Goal: Task Accomplishment & Management: Use online tool/utility

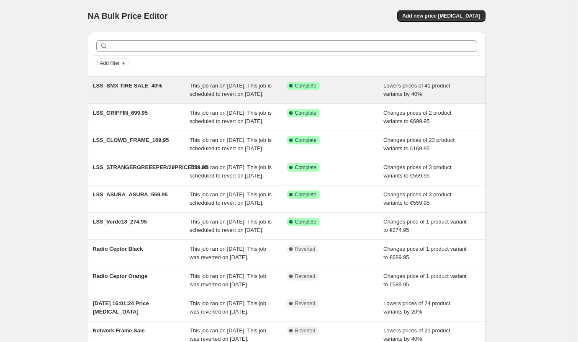
click at [132, 98] on div "LSS_BMX TIRE SALE_40%" at bounding box center [141, 90] width 97 height 17
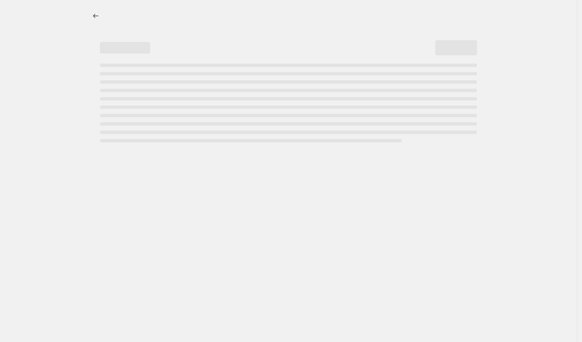
select select "percentage"
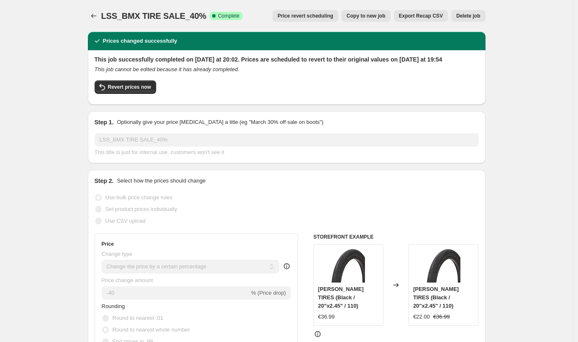
click at [371, 19] on button "Copy to new job" at bounding box center [365, 16] width 49 height 12
select select "percentage"
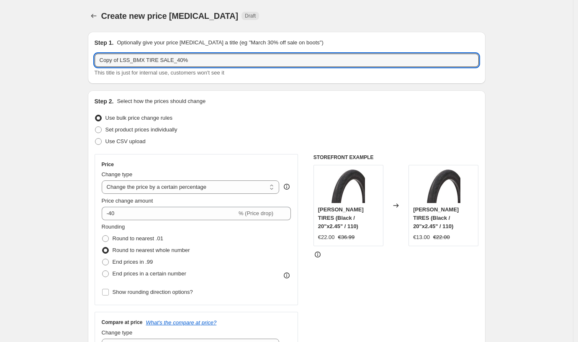
drag, startPoint x: 202, startPoint y: 59, endPoint x: 69, endPoint y: 54, distance: 132.7
drag, startPoint x: 121, startPoint y: 60, endPoint x: 84, endPoint y: 55, distance: 37.1
drag, startPoint x: 118, startPoint y: 59, endPoint x: 167, endPoint y: 69, distance: 49.6
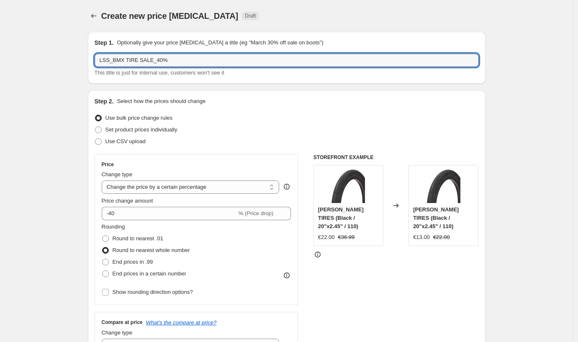
click at [166, 70] on div "LSS_BMX TIRE SALE_40% This title is just for internal use, customers won't see …" at bounding box center [287, 65] width 384 height 23
drag, startPoint x: 173, startPoint y: 62, endPoint x: 118, endPoint y: 63, distance: 55.2
click at [118, 63] on input "LSS_BMX TIRE SALE_40%" at bounding box center [287, 60] width 384 height 13
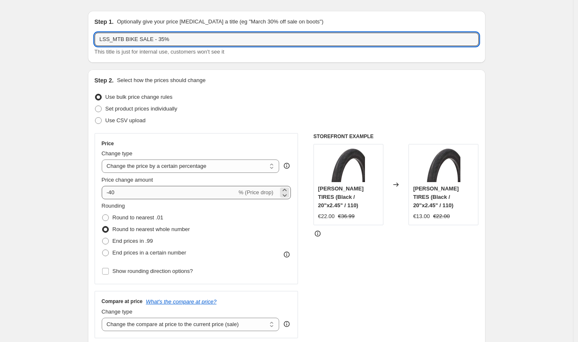
type input "LSS_MTB BIKE SALE - 35%"
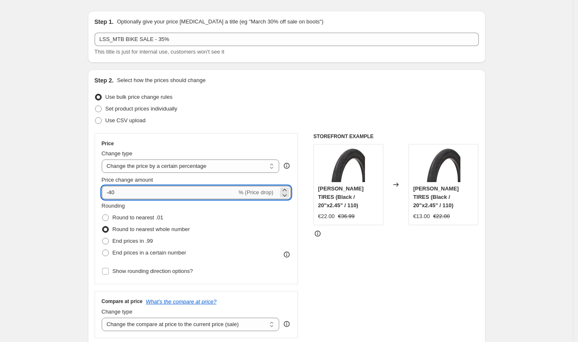
drag, startPoint x: 120, startPoint y: 194, endPoint x: 115, endPoint y: 192, distance: 5.6
click at [112, 194] on input "-40" at bounding box center [169, 192] width 135 height 13
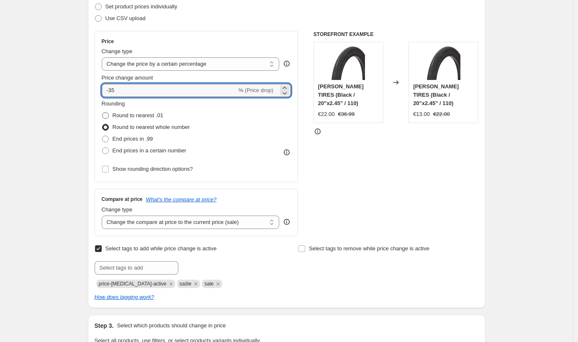
scroll to position [0, 0]
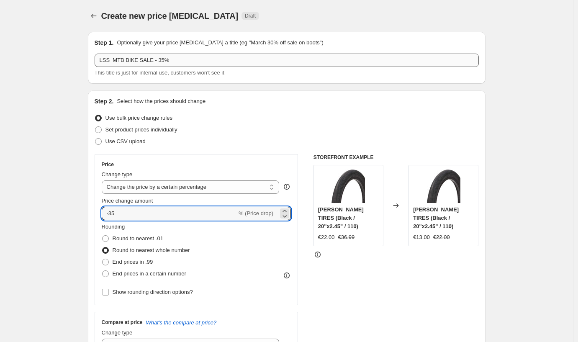
type input "-35"
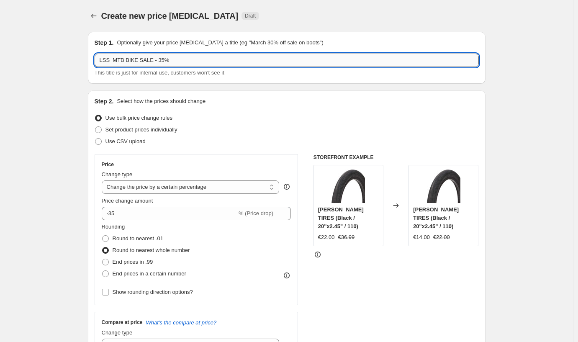
drag, startPoint x: 177, startPoint y: 62, endPoint x: 162, endPoint y: 60, distance: 14.7
click at [162, 60] on input "LSS_MTB BIKE SALE - 35%" at bounding box center [287, 60] width 384 height 13
drag, startPoint x: 198, startPoint y: 61, endPoint x: 185, endPoint y: 48, distance: 18.9
click at [183, 60] on input "LSS_MTB BIKE SALE - [PERSON_NAME] Bikes" at bounding box center [287, 60] width 384 height 13
type input "LSS_MTB BIKE SALE - [PERSON_NAME] PRO Bike"
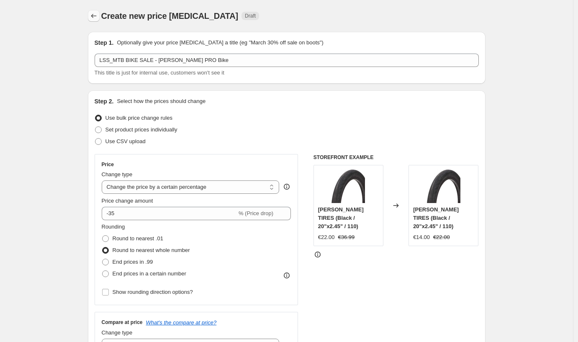
click at [94, 14] on icon "Price change jobs" at bounding box center [93, 16] width 8 height 8
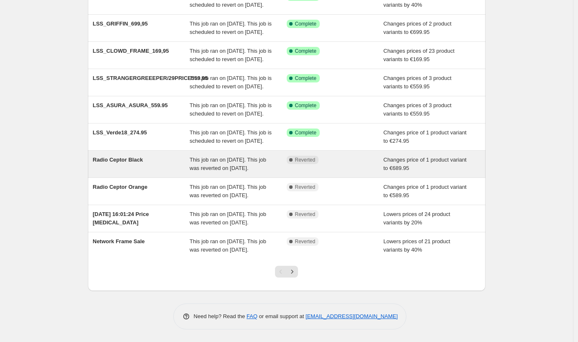
scroll to position [118, 0]
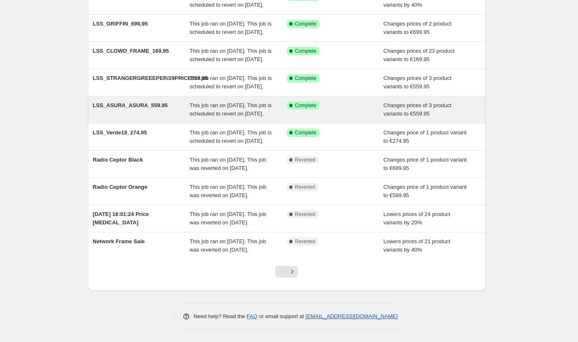
click at [124, 117] on div "LSS_ASURA_ASURA_559.95" at bounding box center [141, 109] width 97 height 17
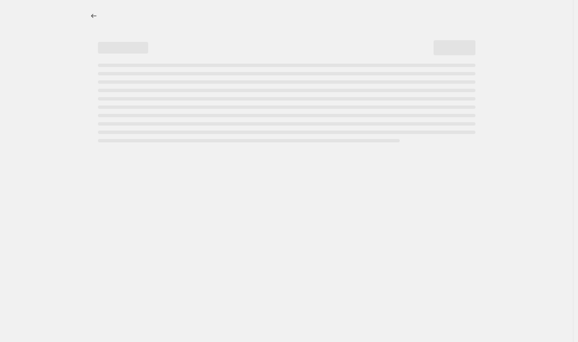
select select "no_change"
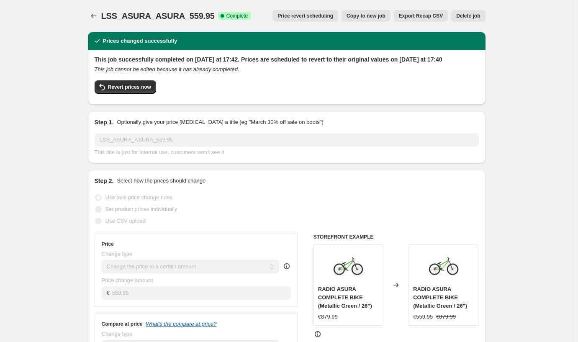
click at [360, 12] on button "Copy to new job" at bounding box center [365, 16] width 49 height 12
select select "no_change"
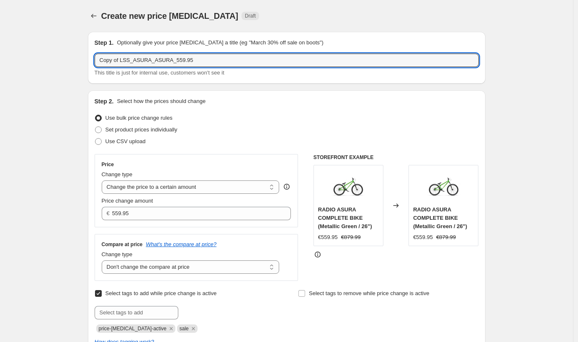
drag, startPoint x: 121, startPoint y: 59, endPoint x: 86, endPoint y: 59, distance: 35.5
drag, startPoint x: 184, startPoint y: 59, endPoint x: 119, endPoint y: 60, distance: 65.7
click at [118, 60] on input "LSS_ASURA_ASURA_559.95" at bounding box center [287, 60] width 384 height 13
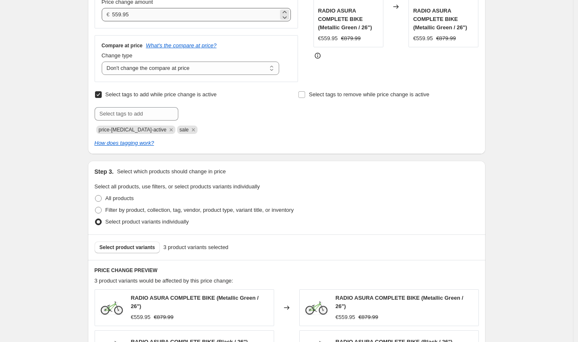
scroll to position [199, 0]
type input "LSS_GRIFFIN PRO"
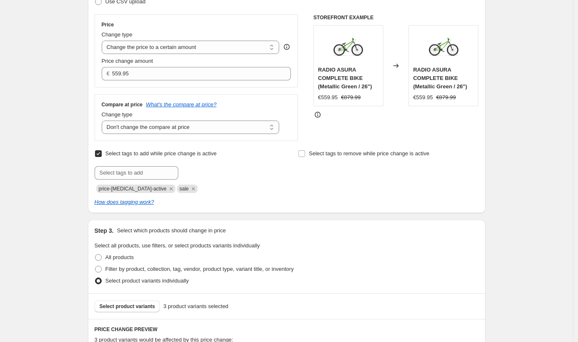
scroll to position [136, 0]
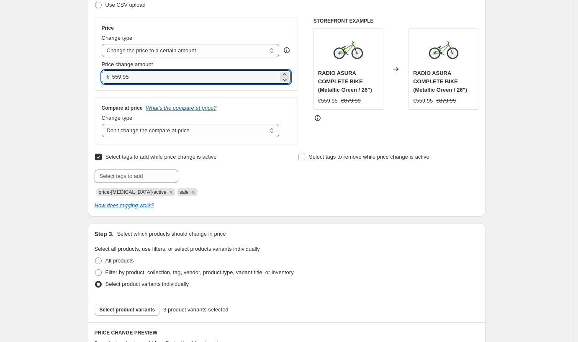
drag, startPoint x: 139, startPoint y: 79, endPoint x: 113, endPoint y: 77, distance: 25.6
click at [113, 77] on div "€ 559.95" at bounding box center [196, 76] width 189 height 13
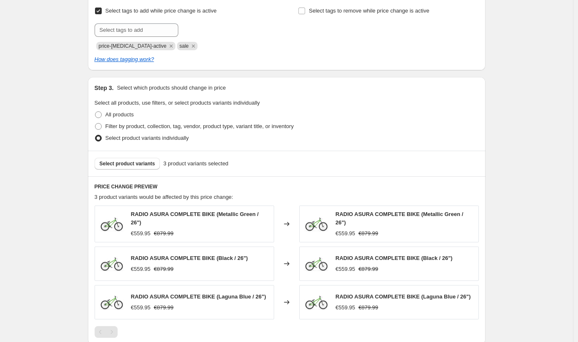
scroll to position [283, 0]
type input "1199.95"
click at [107, 160] on span "Select product variants" at bounding box center [128, 163] width 56 height 7
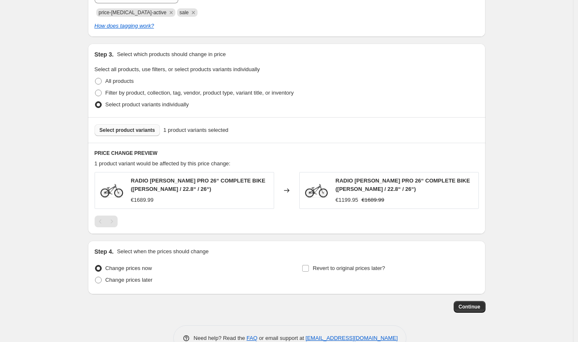
scroll to position [337, 0]
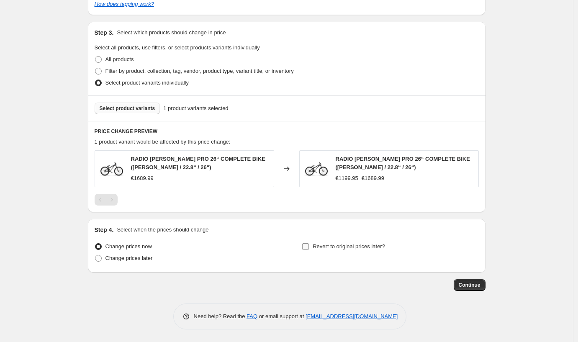
click at [307, 245] on input "Revert to original prices later?" at bounding box center [305, 246] width 7 height 7
checkbox input "true"
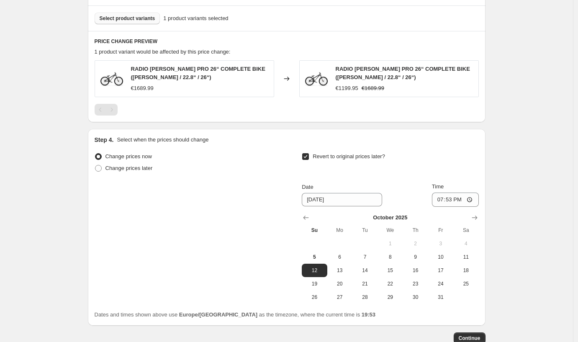
scroll to position [481, 0]
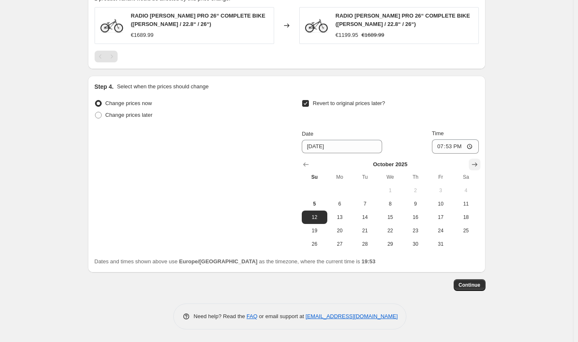
click at [476, 160] on icon "Show next month, November 2025" at bounding box center [474, 164] width 8 height 8
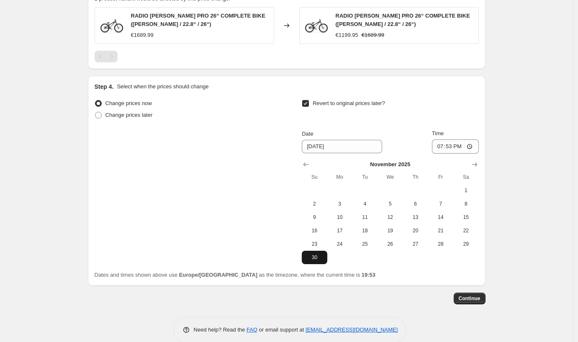
click at [319, 258] on span "30" at bounding box center [314, 257] width 18 height 7
type input "[DATE]"
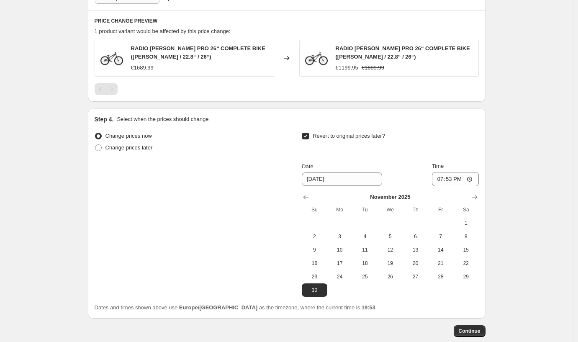
scroll to position [494, 0]
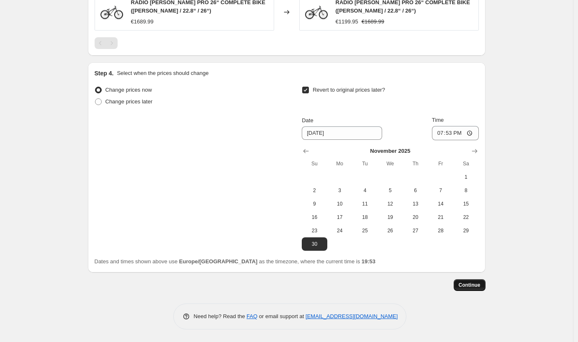
click at [466, 280] on button "Continue" at bounding box center [469, 285] width 32 height 12
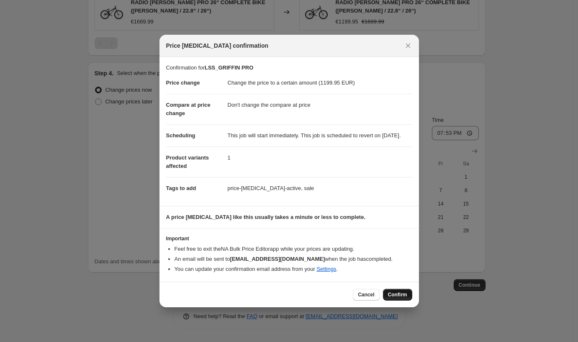
click at [390, 297] on span "Confirm" at bounding box center [397, 294] width 19 height 7
type input "LSS_GRIFFIN PRO"
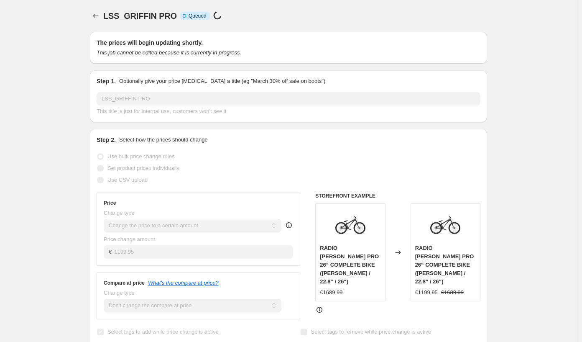
select select "no_change"
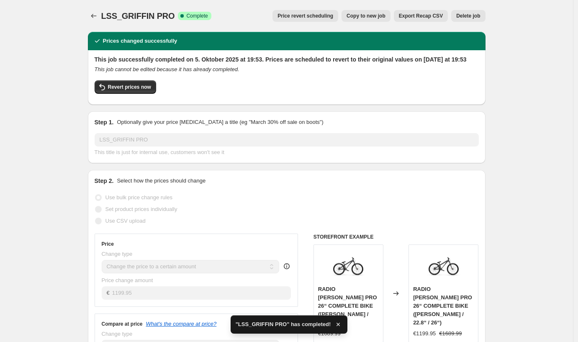
click at [356, 20] on button "Copy to new job" at bounding box center [365, 16] width 49 height 12
select select "no_change"
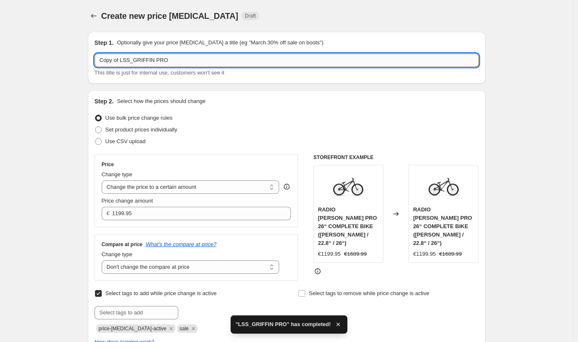
drag, startPoint x: 178, startPoint y: 61, endPoint x: 136, endPoint y: 61, distance: 41.8
click at [136, 61] on input "Copy of LSS_GRIFFIN PRO" at bounding box center [287, 60] width 384 height 13
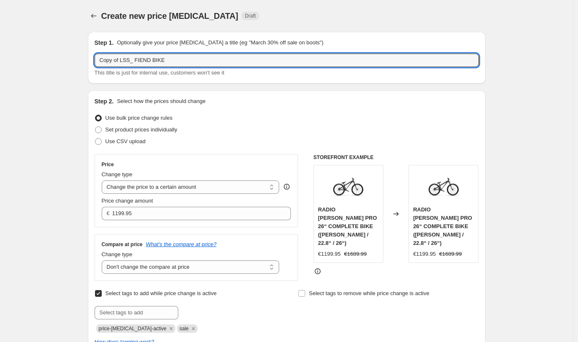
type input "Copy of LSS_ FIEND BIKE"
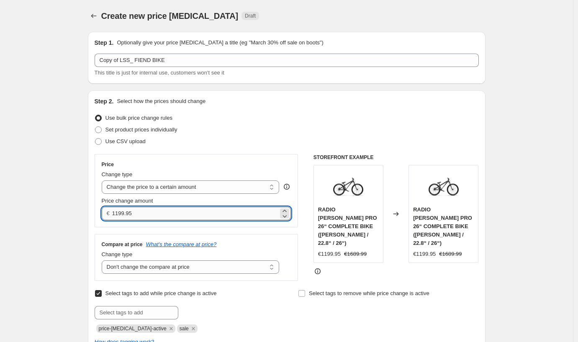
drag, startPoint x: 149, startPoint y: 212, endPoint x: 117, endPoint y: 208, distance: 32.5
click at [115, 212] on input "1199.95" at bounding box center [195, 213] width 166 height 13
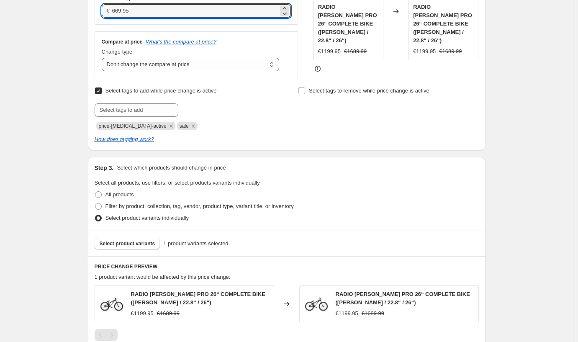
scroll to position [207, 0]
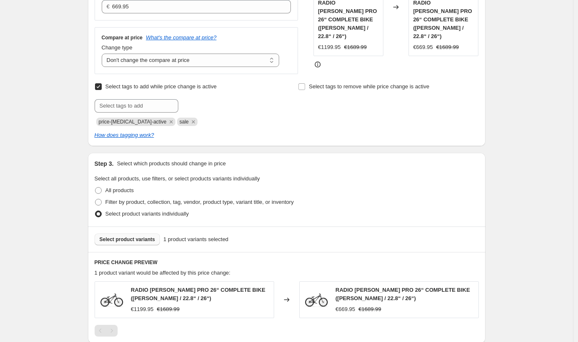
click at [118, 241] on span "Select product variants" at bounding box center [128, 239] width 56 height 7
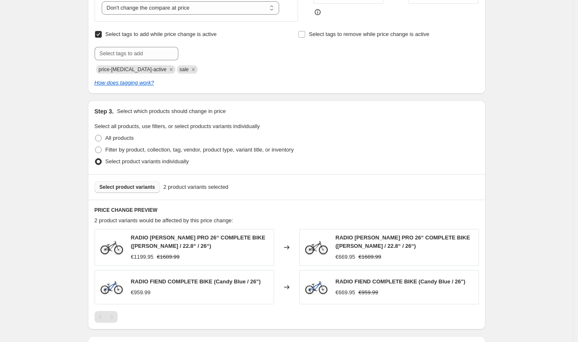
scroll to position [259, 0]
click at [137, 187] on span "Select product variants" at bounding box center [128, 186] width 56 height 7
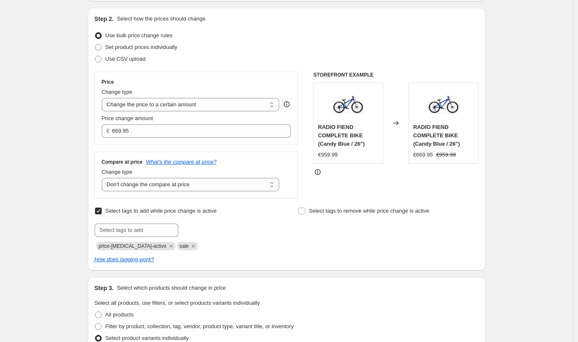
scroll to position [8, 0]
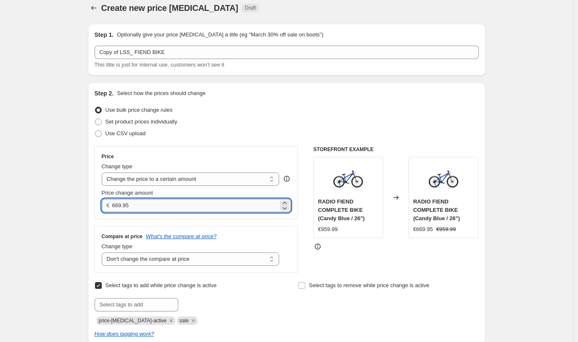
click at [119, 204] on input "669.95" at bounding box center [195, 205] width 166 height 13
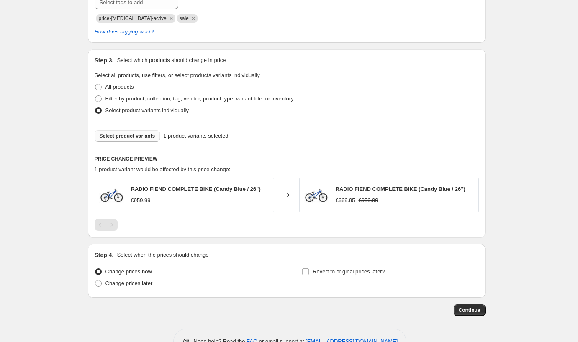
scroll to position [335, 0]
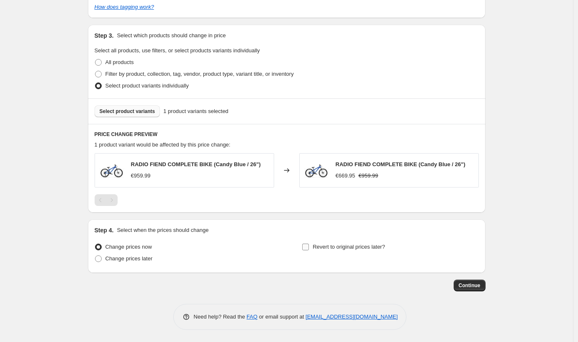
type input "699.95"
click at [309, 245] on input "Revert to original prices later?" at bounding box center [305, 246] width 7 height 7
checkbox input "true"
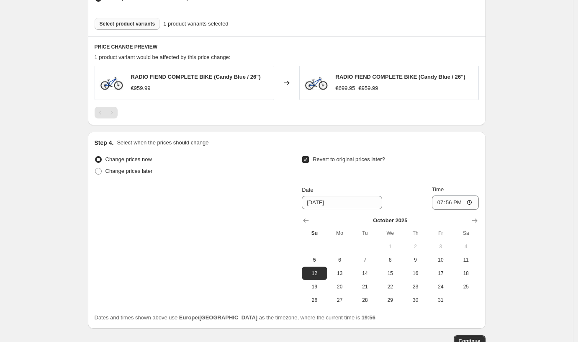
scroll to position [478, 0]
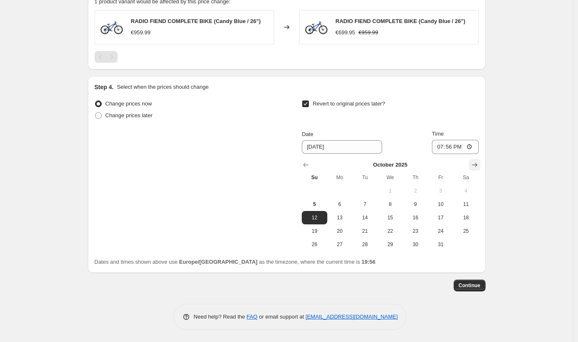
click at [478, 166] on icon "Show next month, November 2025" at bounding box center [474, 165] width 8 height 8
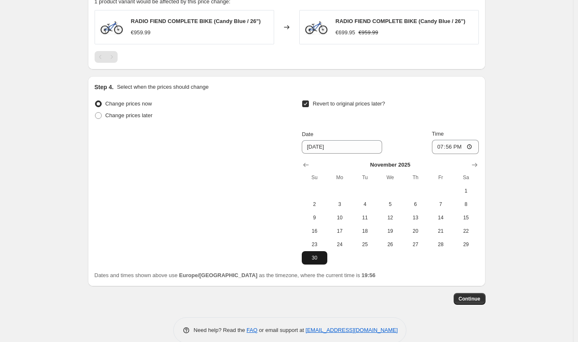
click at [310, 252] on button "30" at bounding box center [314, 257] width 25 height 13
type input "[DATE]"
click at [469, 298] on span "Continue" at bounding box center [469, 298] width 22 height 7
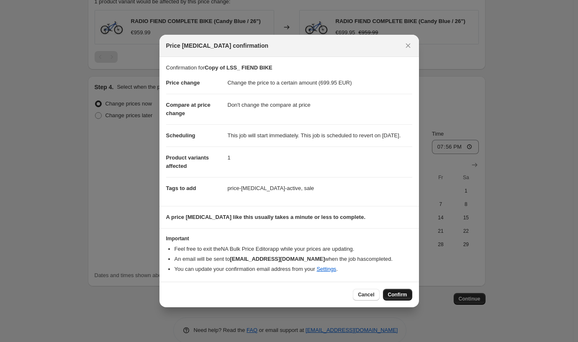
click at [389, 294] on button "Confirm" at bounding box center [397, 295] width 29 height 12
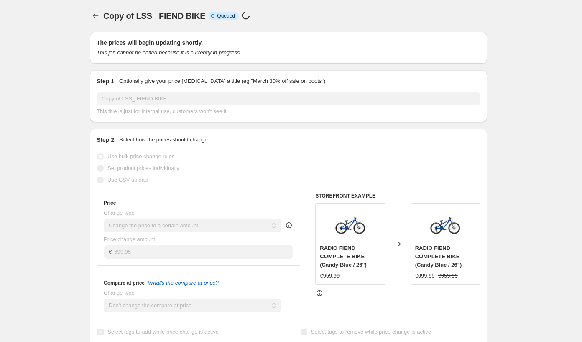
select select "no_change"
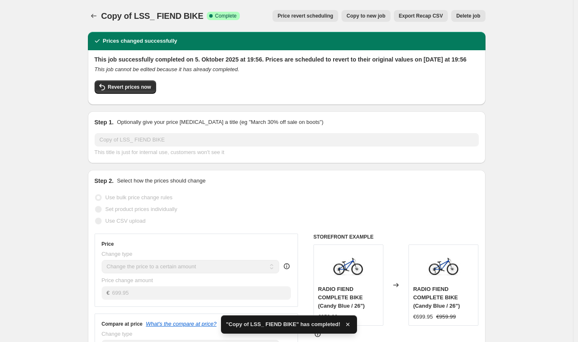
click at [352, 15] on span "Copy to new job" at bounding box center [365, 16] width 39 height 7
select select "no_change"
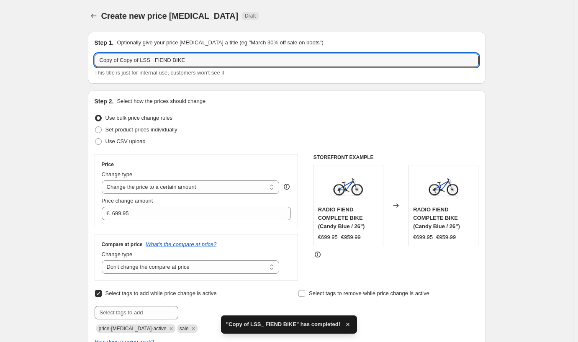
drag, startPoint x: 144, startPoint y: 61, endPoint x: 37, endPoint y: 61, distance: 107.1
click at [37, 61] on div "Create new price [MEDICAL_DATA]. This page is ready Create new price [MEDICAL_D…" at bounding box center [286, 338] width 573 height 677
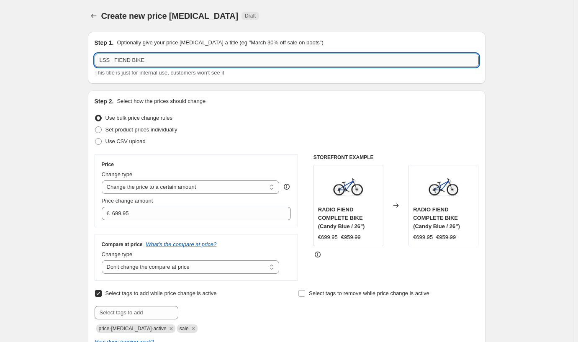
drag, startPoint x: 161, startPoint y: 57, endPoint x: 114, endPoint y: 59, distance: 46.5
click at [114, 59] on input "LSS_ FIEND BIKE" at bounding box center [287, 60] width 384 height 13
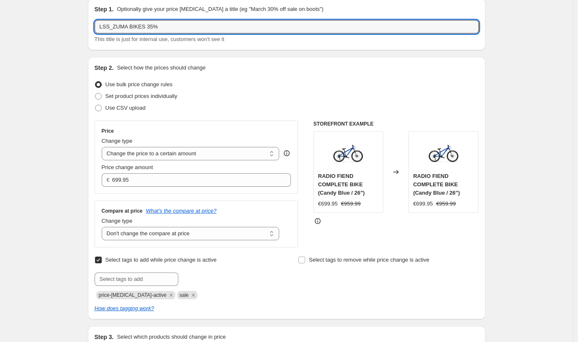
scroll to position [34, 0]
type input "LSS_ZUMA BIKES 35%"
click at [172, 152] on select "Change the price to a certain amount Change the price by a certain amount Chang…" at bounding box center [191, 152] width 178 height 13
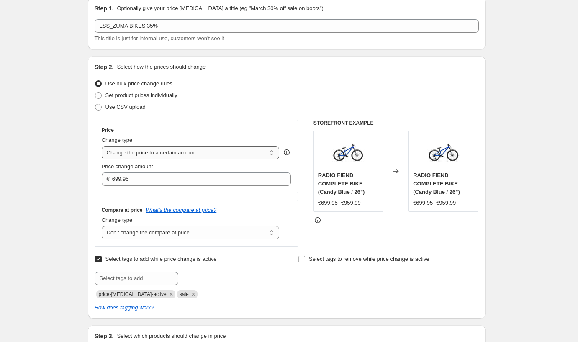
select select "by"
click at [104, 146] on select "Change the price to a certain amount Change the price by a certain amount Chang…" at bounding box center [191, 152] width 178 height 13
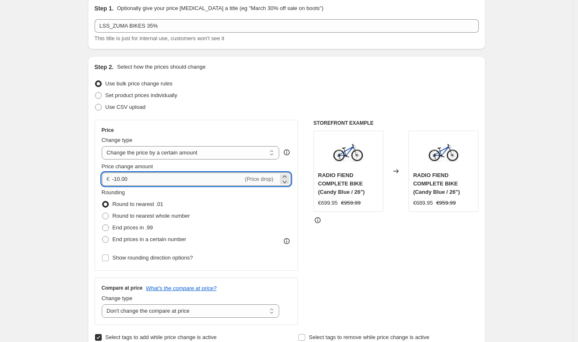
drag, startPoint x: 146, startPoint y: 181, endPoint x: 118, endPoint y: 176, distance: 27.9
click at [118, 176] on input "-10.00" at bounding box center [177, 178] width 131 height 13
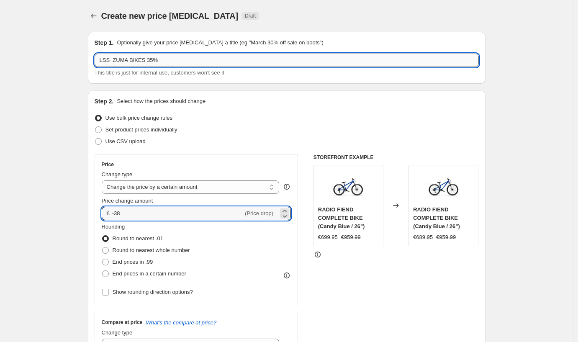
type input "-38.00"
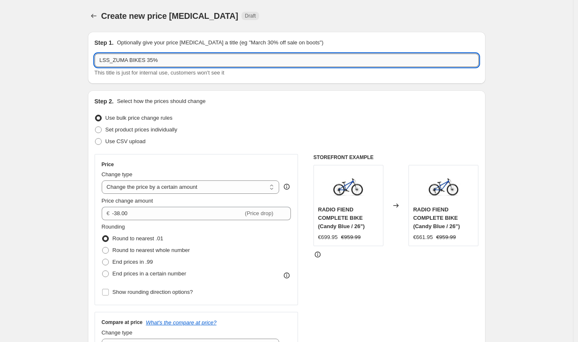
click at [153, 59] on input "LSS_ZUMA BIKES 35%" at bounding box center [287, 60] width 384 height 13
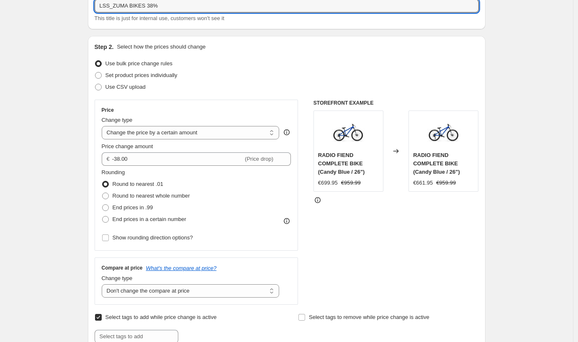
scroll to position [67, 0]
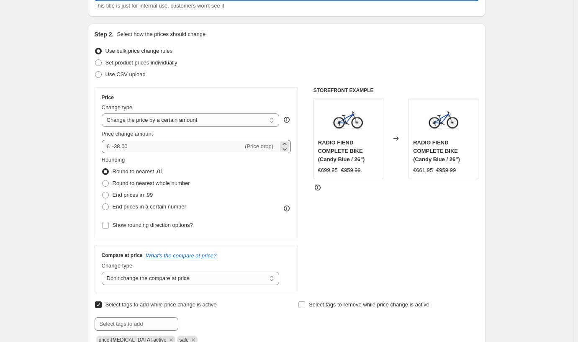
type input "LSS_ZUMA BIKES 38%"
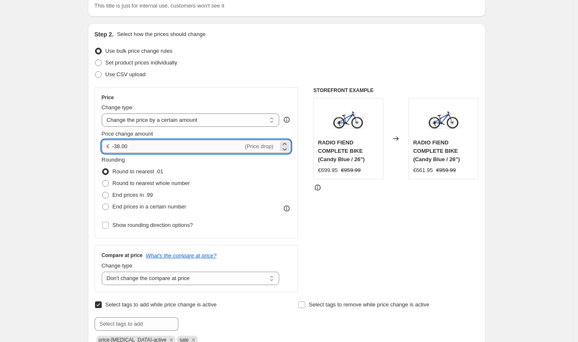
drag, startPoint x: 123, startPoint y: 146, endPoint x: 118, endPoint y: 146, distance: 4.6
click at [118, 146] on input "-38.00" at bounding box center [177, 146] width 131 height 13
click at [45, 136] on div "Create new price [MEDICAL_DATA]. This page is ready Create new price [MEDICAL_D…" at bounding box center [286, 310] width 573 height 754
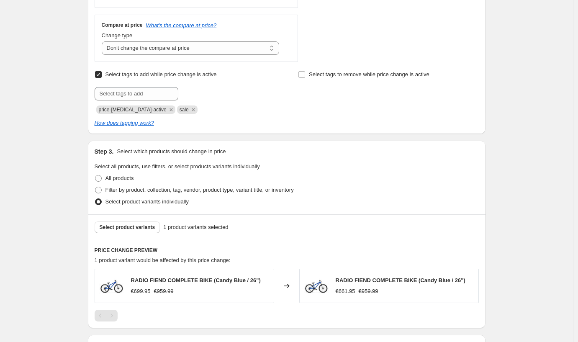
scroll to position [297, 0]
click at [139, 227] on span "Select product variants" at bounding box center [128, 226] width 56 height 7
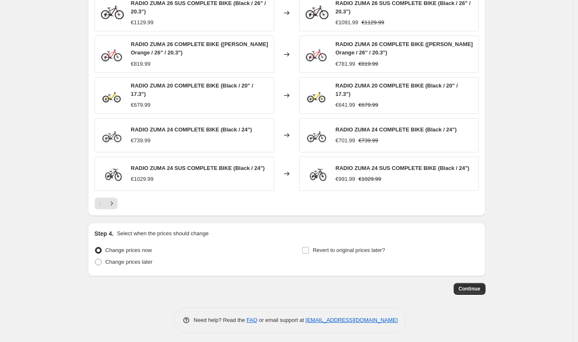
scroll to position [575, 0]
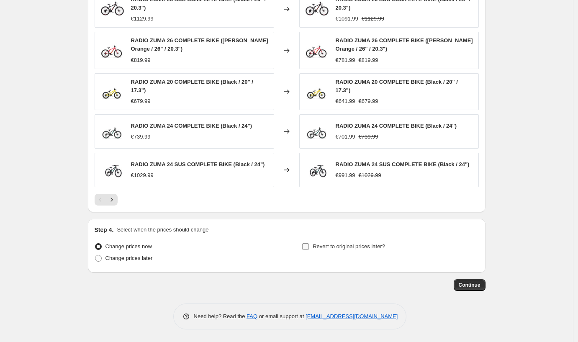
click at [309, 247] on input "Revert to original prices later?" at bounding box center [305, 246] width 7 height 7
checkbox input "true"
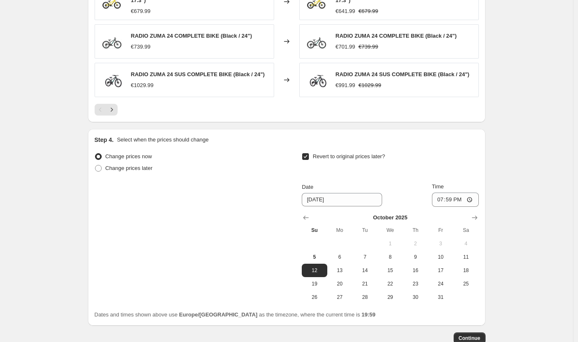
scroll to position [718, 0]
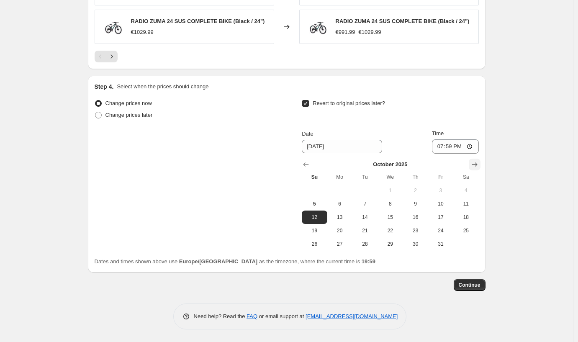
click at [475, 162] on icon "Show next month, November 2025" at bounding box center [474, 164] width 8 height 8
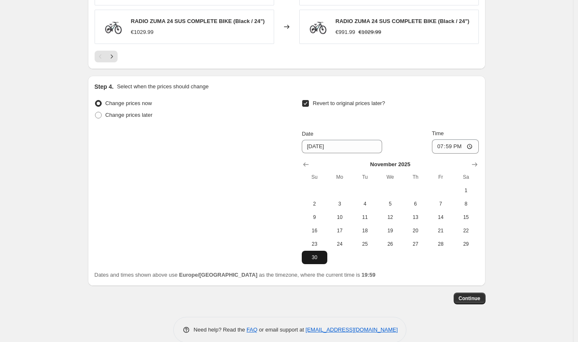
click at [312, 256] on span "30" at bounding box center [314, 257] width 18 height 7
type input "[DATE]"
click at [463, 297] on span "Continue" at bounding box center [469, 298] width 22 height 7
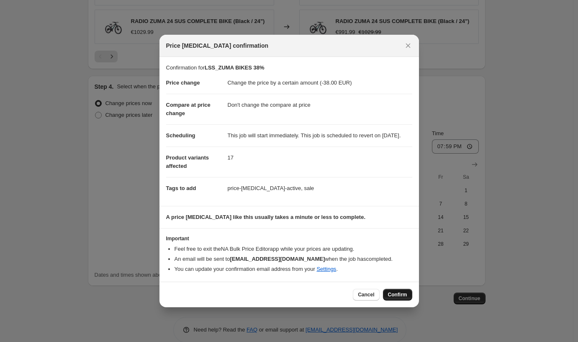
click at [395, 295] on button "Confirm" at bounding box center [397, 295] width 29 height 12
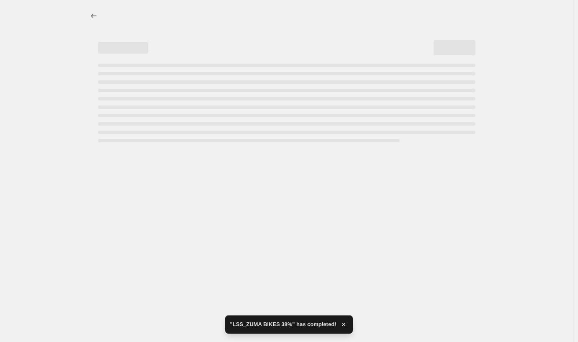
select select "by"
select select "no_change"
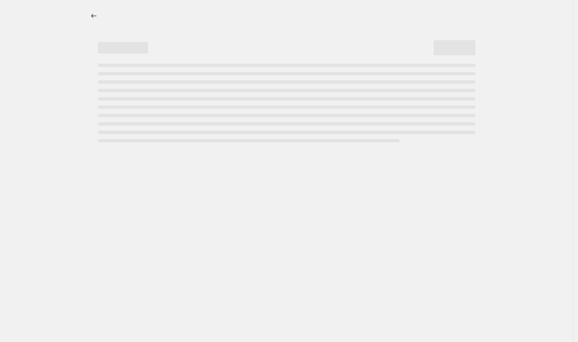
select select "percentage"
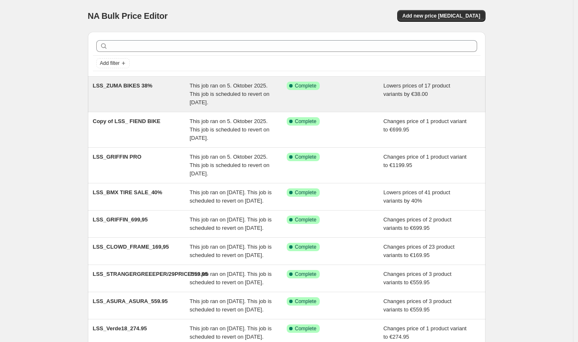
click at [141, 89] on div "LSS_ZUMA BIKES 38%" at bounding box center [141, 94] width 97 height 25
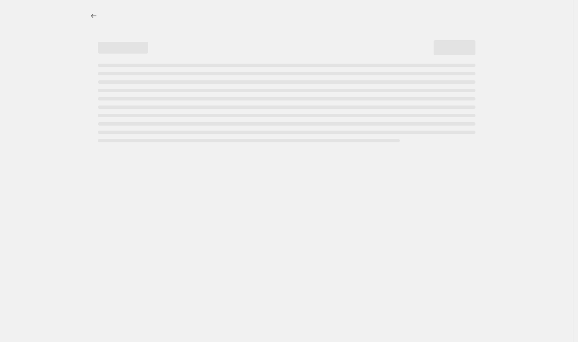
select select "by"
select select "no_change"
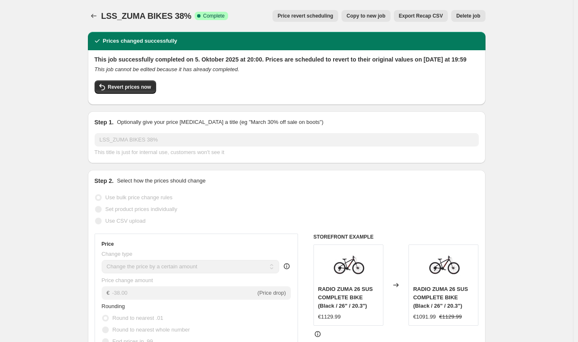
click at [357, 14] on span "Copy to new job" at bounding box center [365, 16] width 39 height 7
select select "by"
select select "no_change"
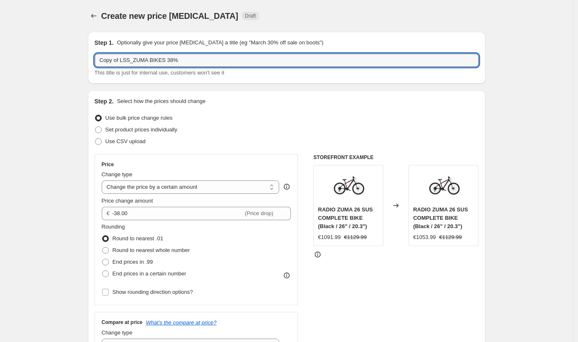
drag, startPoint x: 122, startPoint y: 59, endPoint x: 38, endPoint y: 54, distance: 84.2
drag, startPoint x: 175, startPoint y: 59, endPoint x: 118, endPoint y: 58, distance: 56.9
click at [118, 60] on input "LSS_ZUMA BIKES 38%" at bounding box center [287, 60] width 384 height 13
type input "LSS_Comrad 689,95"
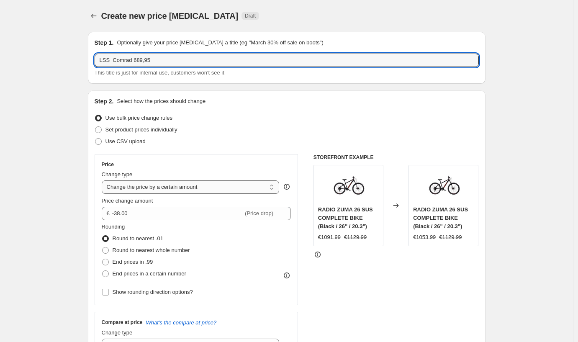
click at [151, 186] on select "Change the price to a certain amount Change the price by a certain amount Chang…" at bounding box center [191, 186] width 178 height 13
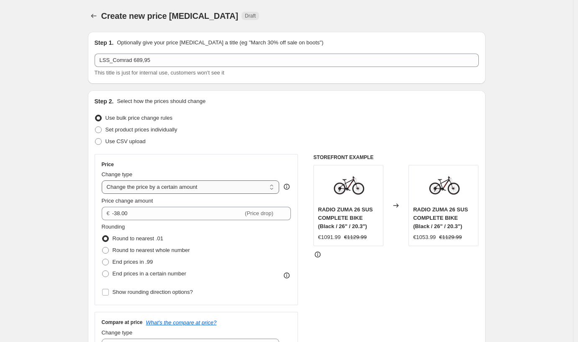
click at [104, 180] on select "Change the price to a certain amount Change the price by a certain amount Chang…" at bounding box center [191, 186] width 178 height 13
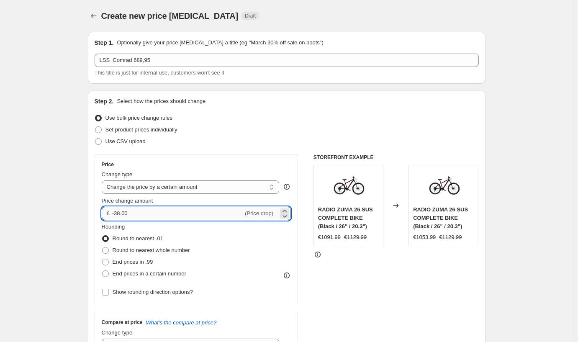
drag, startPoint x: 137, startPoint y: 214, endPoint x: 121, endPoint y: 214, distance: 15.9
click at [121, 214] on input "-38.00" at bounding box center [177, 213] width 131 height 13
click at [147, 187] on select "Change the price to a certain amount Change the price by a certain amount Chang…" at bounding box center [191, 186] width 178 height 13
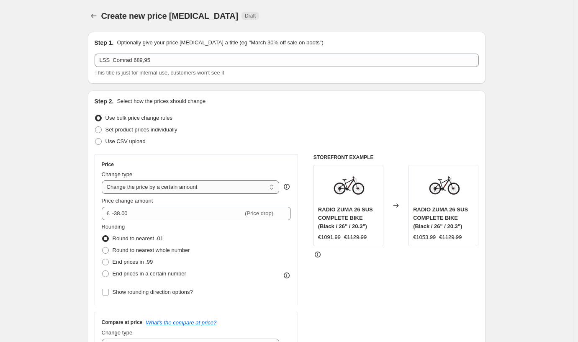
select select "to"
click at [104, 180] on select "Change the price to a certain amount Change the price by a certain amount Chang…" at bounding box center [191, 186] width 178 height 13
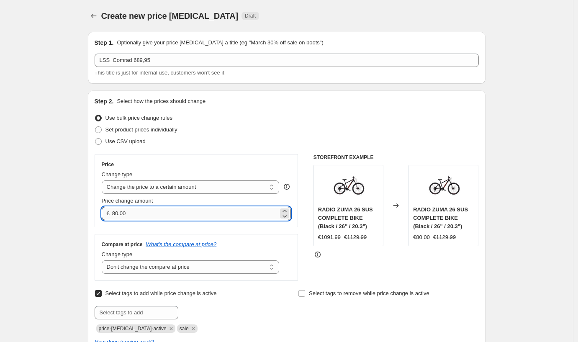
drag, startPoint x: 135, startPoint y: 211, endPoint x: 115, endPoint y: 211, distance: 19.7
click at [115, 211] on input "80.00" at bounding box center [195, 213] width 166 height 13
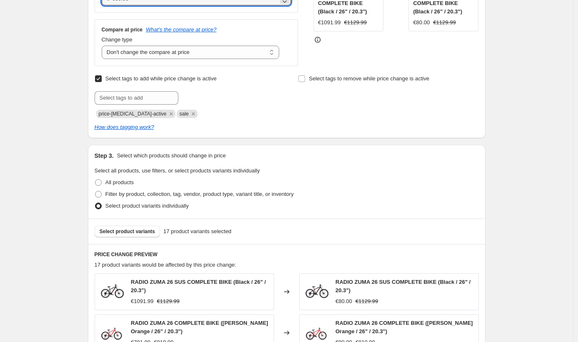
scroll to position [215, 0]
type input "689.95"
click at [132, 233] on span "Select product variants" at bounding box center [128, 231] width 56 height 7
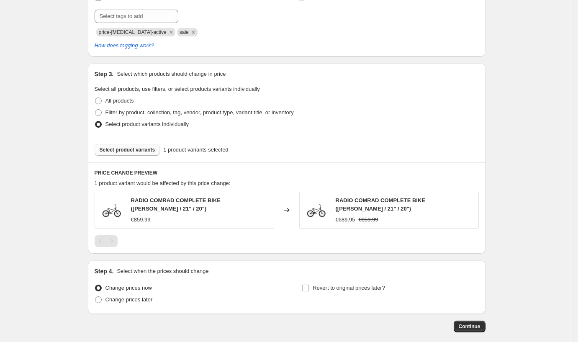
scroll to position [337, 0]
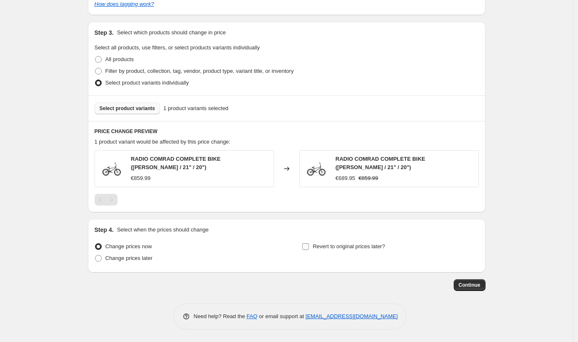
click at [308, 248] on input "Revert to original prices later?" at bounding box center [305, 246] width 7 height 7
checkbox input "true"
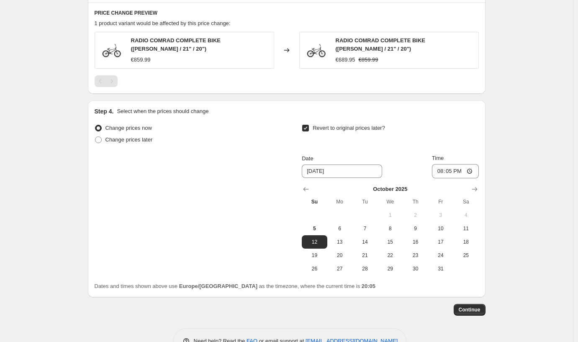
scroll to position [481, 0]
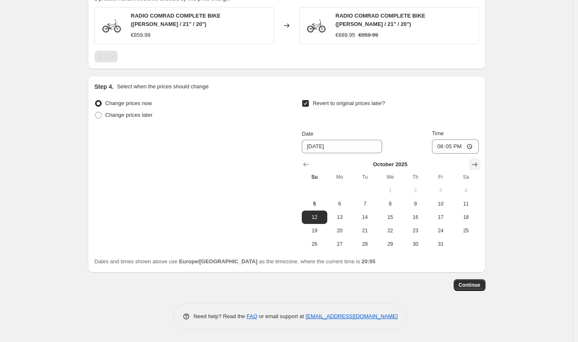
click at [477, 159] on button "Show next month, November 2025" at bounding box center [474, 165] width 12 height 12
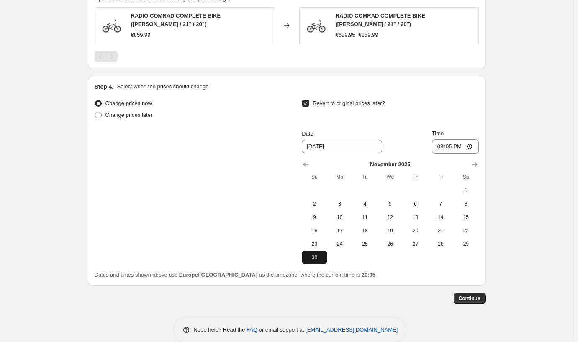
click at [312, 260] on span "30" at bounding box center [314, 257] width 18 height 7
type input "[DATE]"
click at [466, 293] on button "Continue" at bounding box center [469, 298] width 32 height 12
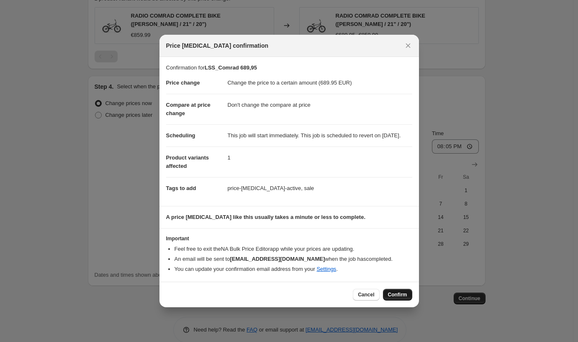
click at [397, 298] on span "Confirm" at bounding box center [397, 294] width 19 height 7
type input "LSS_Comrad 689,95"
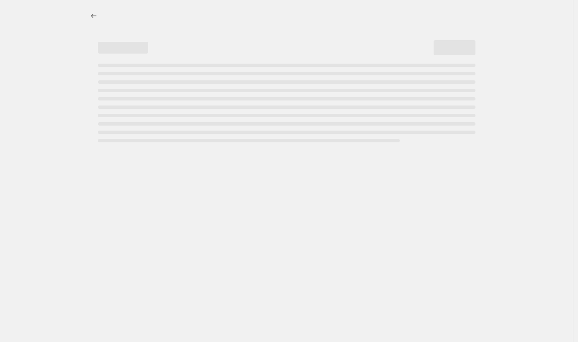
select select "no_change"
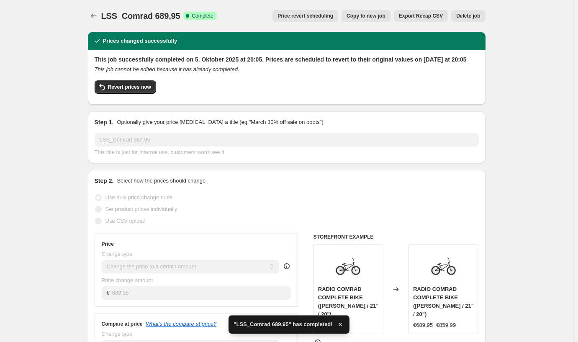
click at [370, 15] on span "Copy to new job" at bounding box center [365, 16] width 39 height 7
select select "no_change"
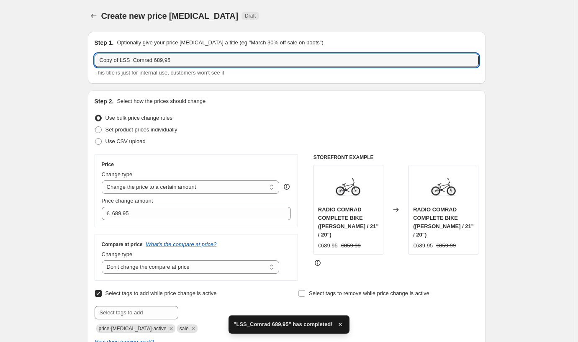
drag, startPoint x: 121, startPoint y: 61, endPoint x: 65, endPoint y: 60, distance: 56.5
click at [65, 60] on div "Create new price change job. This page is ready Create new price change job Dra…" at bounding box center [286, 339] width 573 height 679
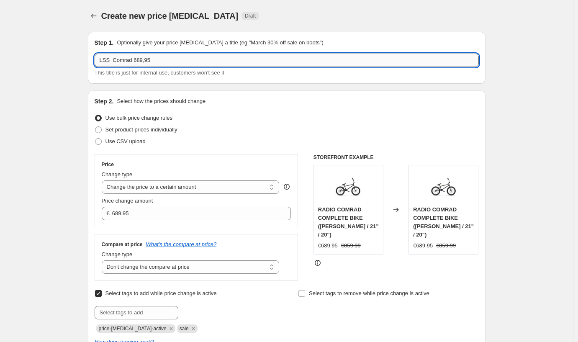
drag, startPoint x: 165, startPoint y: 62, endPoint x: 116, endPoint y: 59, distance: 48.6
click at [116, 59] on input "LSS_Comrad 689,95" at bounding box center [287, 60] width 384 height 13
type input "LSS_Cult Pivotal All over"
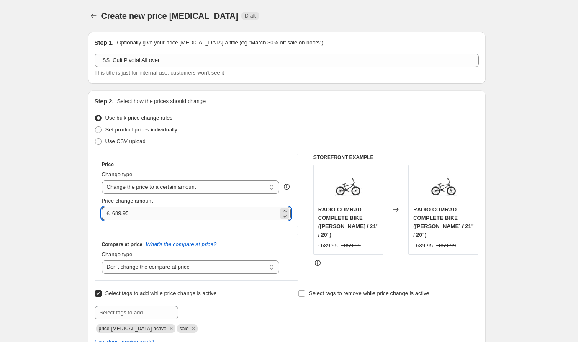
drag, startPoint x: 156, startPoint y: 212, endPoint x: 115, endPoint y: 211, distance: 40.2
click at [115, 211] on input "689.95" at bounding box center [195, 213] width 166 height 13
type input "24"
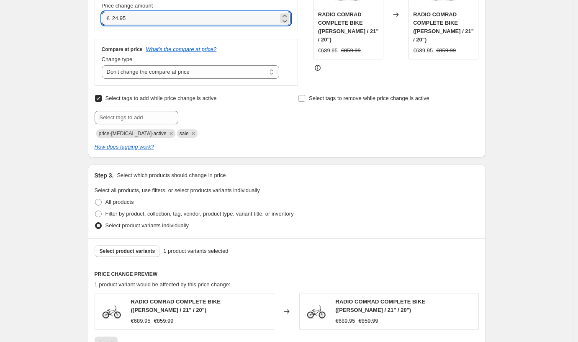
scroll to position [208, 0]
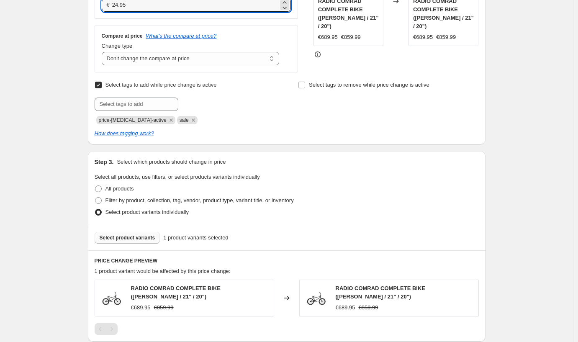
type input "24.95"
click at [137, 239] on span "Select product variants" at bounding box center [128, 237] width 56 height 7
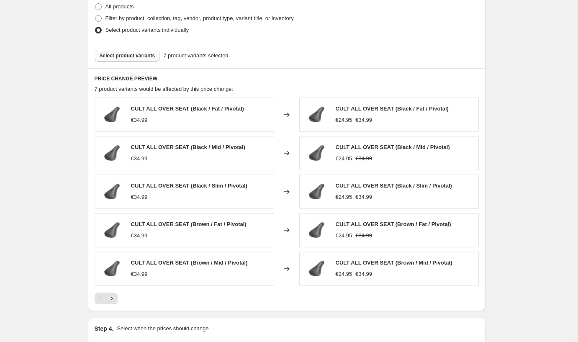
scroll to position [488, 0]
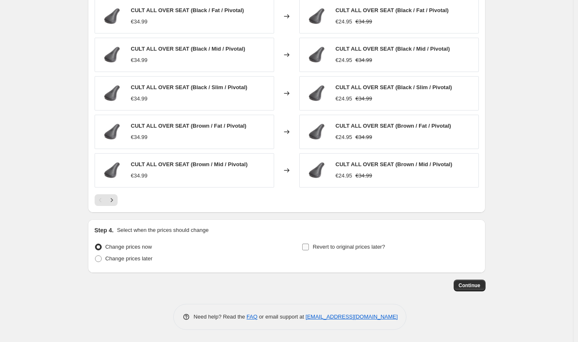
click at [307, 247] on input "Revert to original prices later?" at bounding box center [305, 246] width 7 height 7
checkbox input "true"
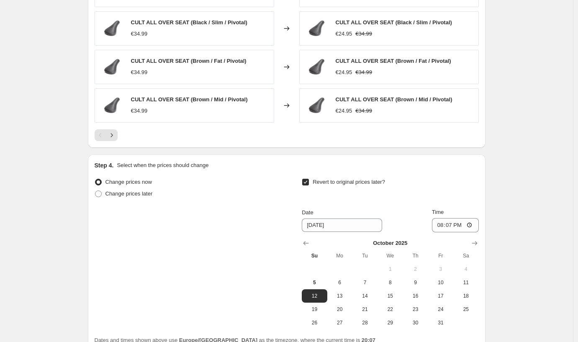
scroll to position [632, 0]
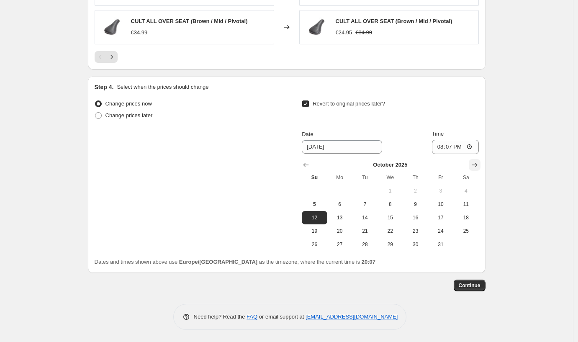
click at [478, 160] on button "Show next month, November 2025" at bounding box center [474, 165] width 12 height 12
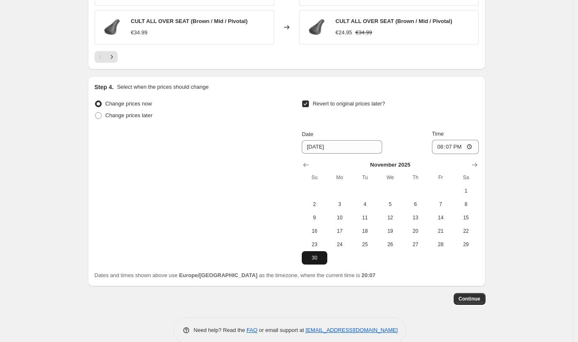
click at [312, 252] on button "30" at bounding box center [314, 257] width 25 height 13
type input "[DATE]"
click at [476, 302] on span "Continue" at bounding box center [469, 298] width 22 height 7
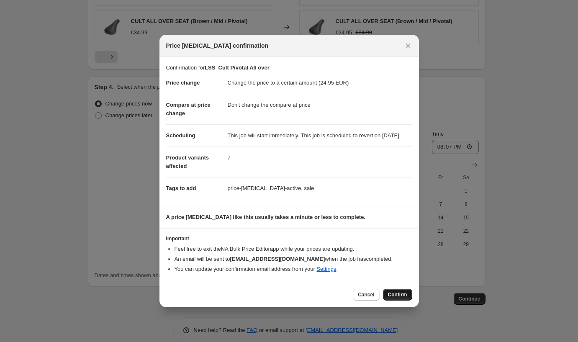
click at [400, 298] on span "Confirm" at bounding box center [397, 294] width 19 height 7
type input "LSS_Cult Pivotal All over"
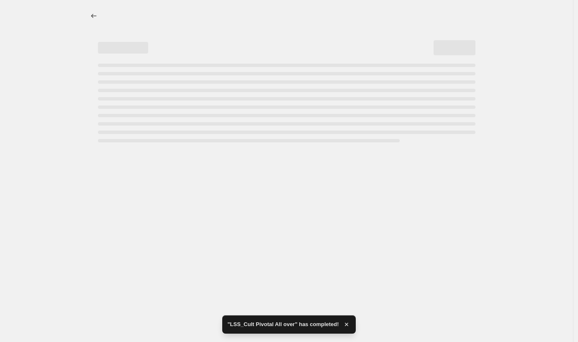
select select "no_change"
